Goal: Find specific page/section: Find specific page/section

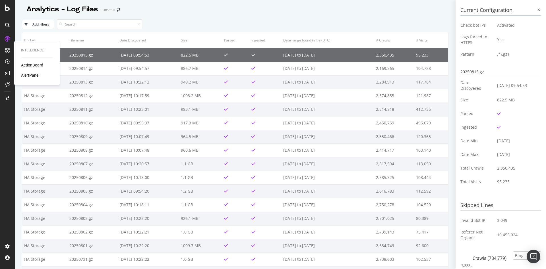
select select "bing"
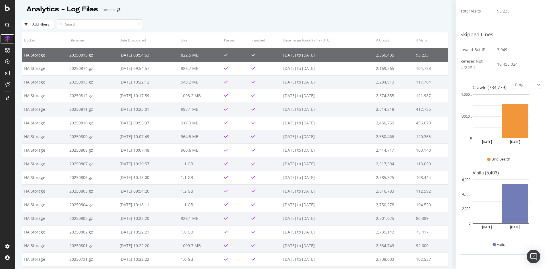
click at [6, 41] on icon at bounding box center [8, 39] width 6 height 6
